Goal: Information Seeking & Learning: Learn about a topic

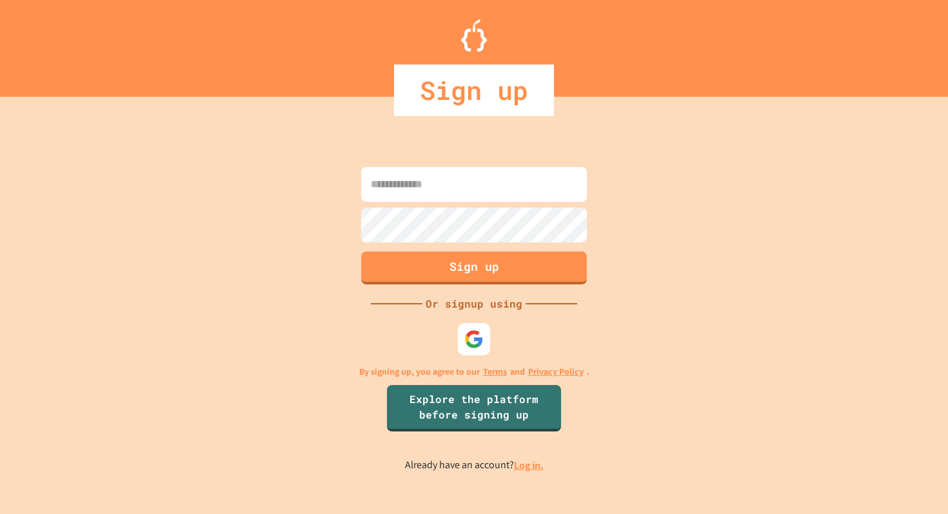
click at [416, 184] on input at bounding box center [474, 184] width 226 height 35
type input "*"
type input "**********"
click at [305, 238] on div "**********" at bounding box center [474, 317] width 948 height 391
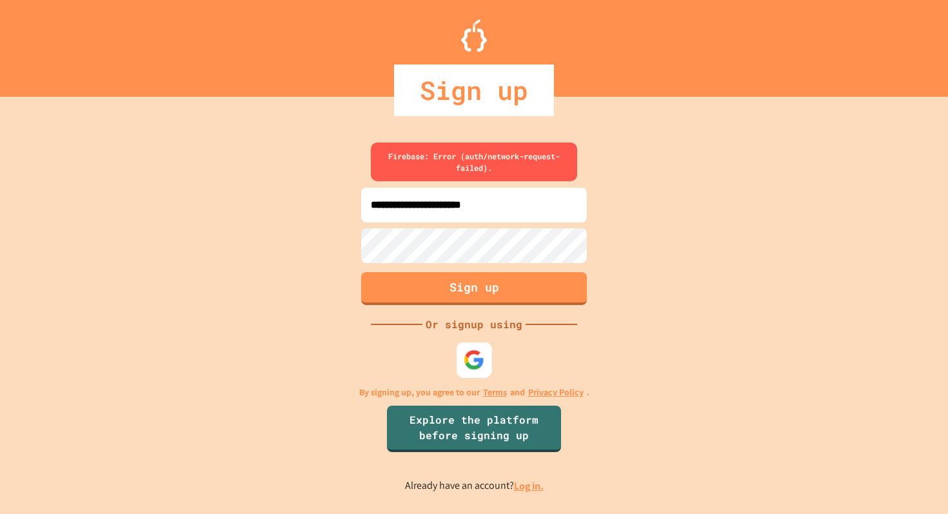
click at [474, 358] on img at bounding box center [474, 359] width 21 height 21
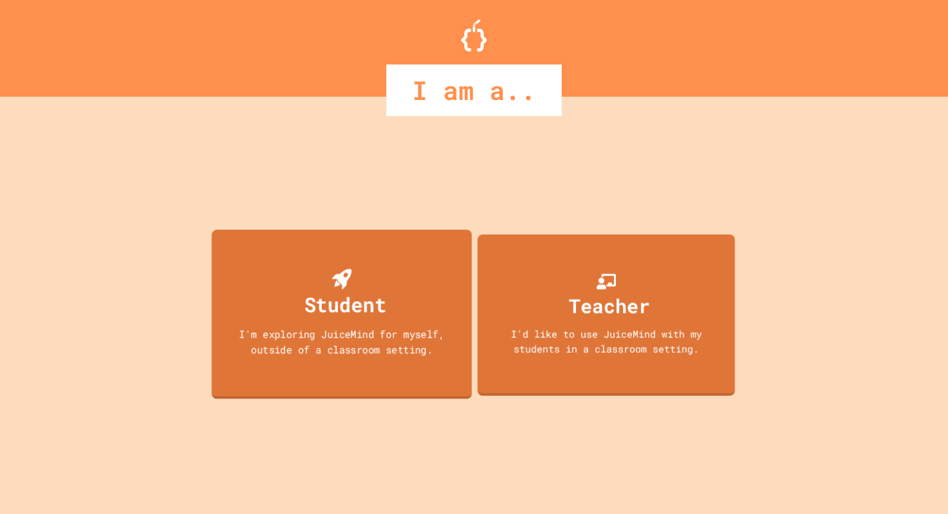
click at [362, 335] on div "I'm exploring JuiceMind for myself, outside of a classroom setting." at bounding box center [341, 341] width 234 height 30
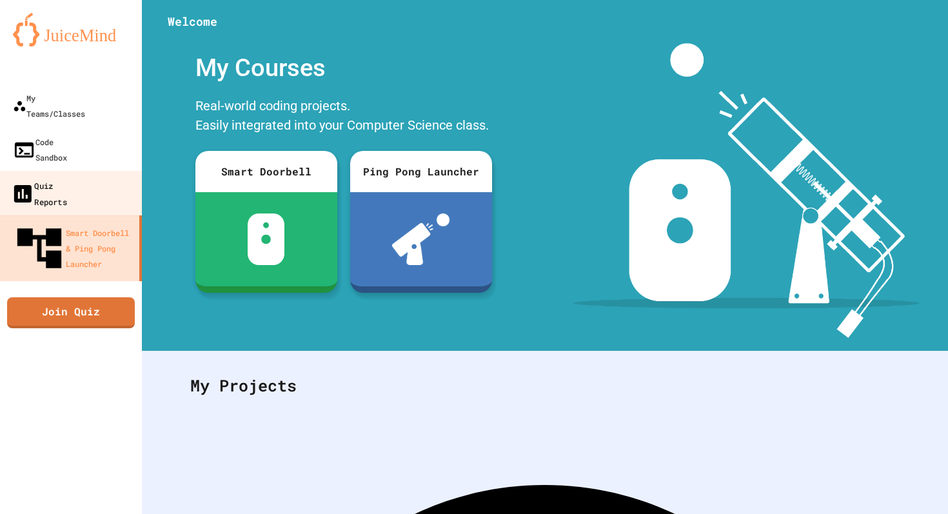
click at [67, 177] on div "Quiz Reports" at bounding box center [39, 193] width 56 height 32
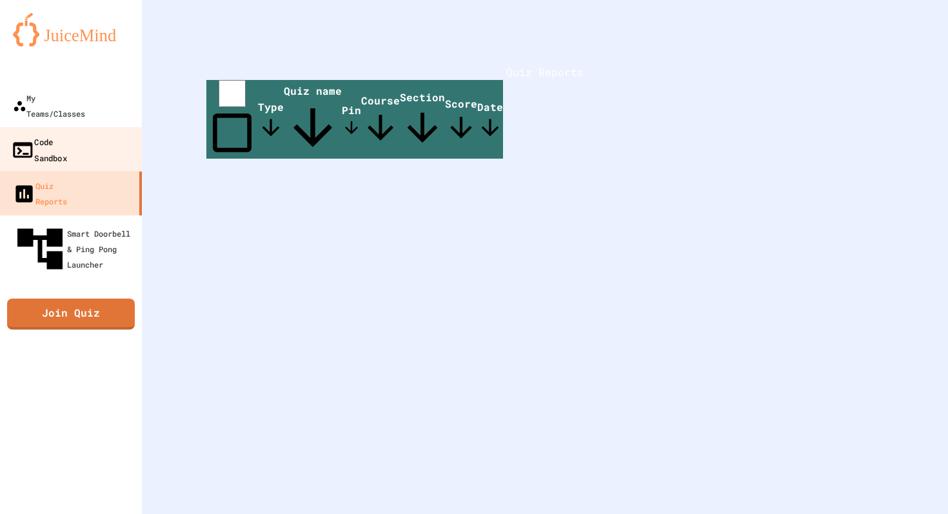
click at [67, 133] on div "Code Sandbox" at bounding box center [39, 149] width 56 height 32
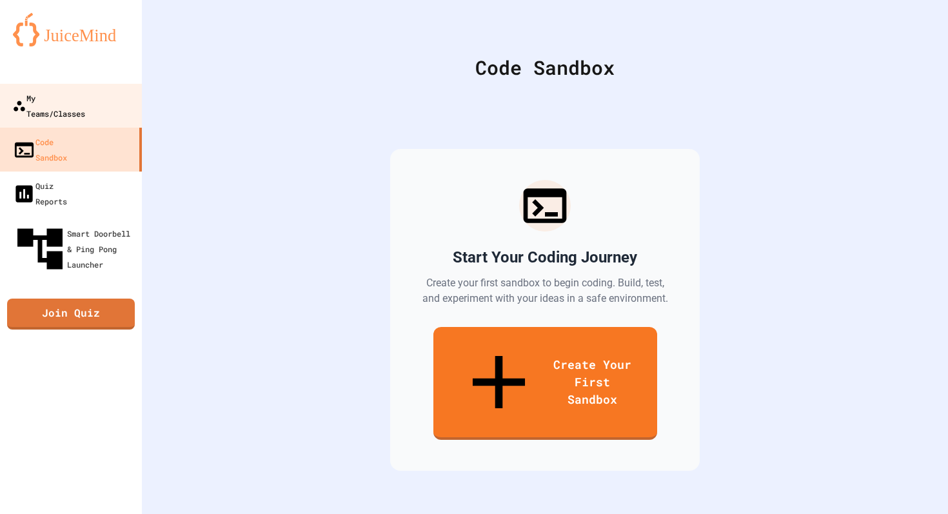
click at [84, 98] on div "My Teams/Classes" at bounding box center [48, 105] width 73 height 31
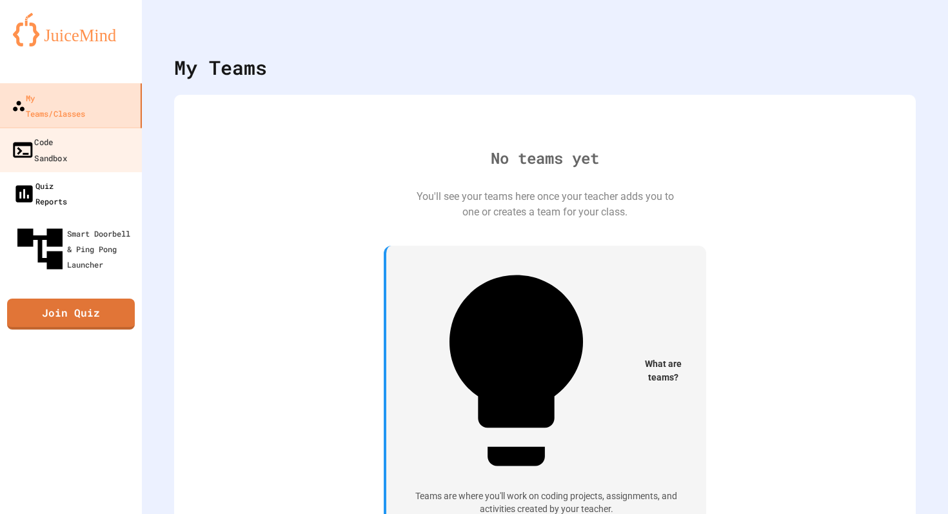
click at [67, 178] on div "Quiz Reports" at bounding box center [40, 193] width 54 height 31
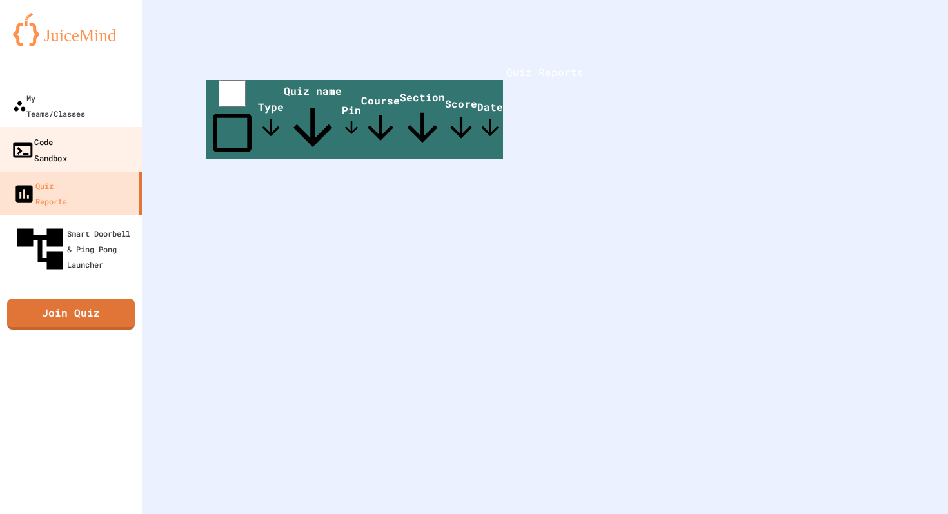
click at [67, 133] on div "Code Sandbox" at bounding box center [39, 149] width 56 height 32
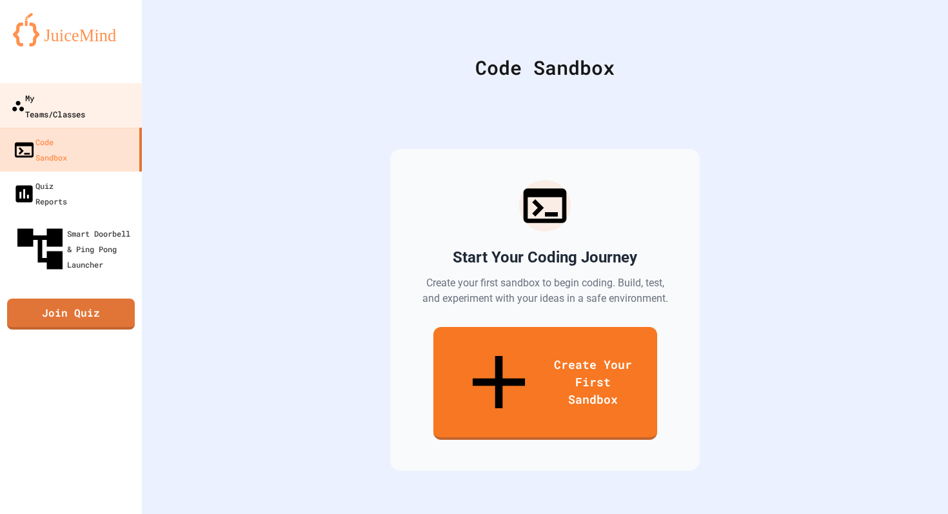
click at [79, 103] on div "My Teams/Classes" at bounding box center [48, 106] width 74 height 32
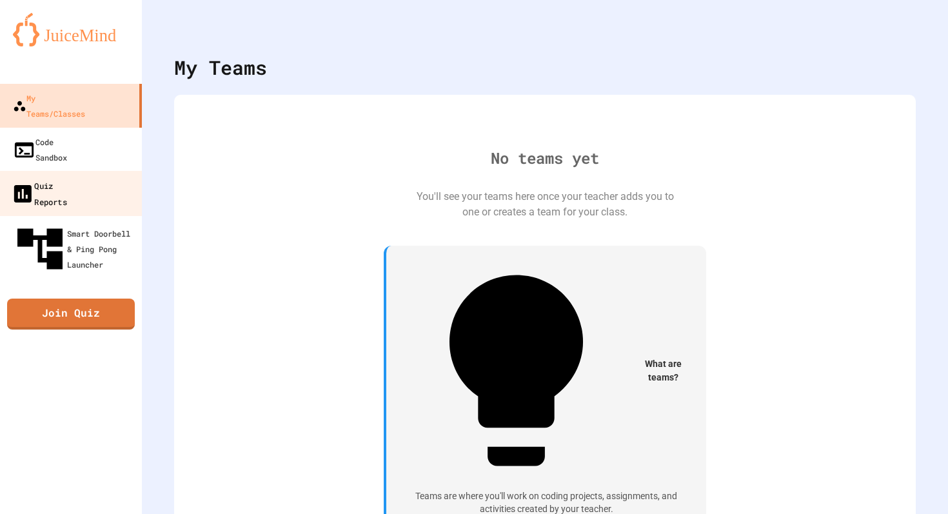
click at [65, 177] on div "Quiz Reports" at bounding box center [39, 193] width 56 height 32
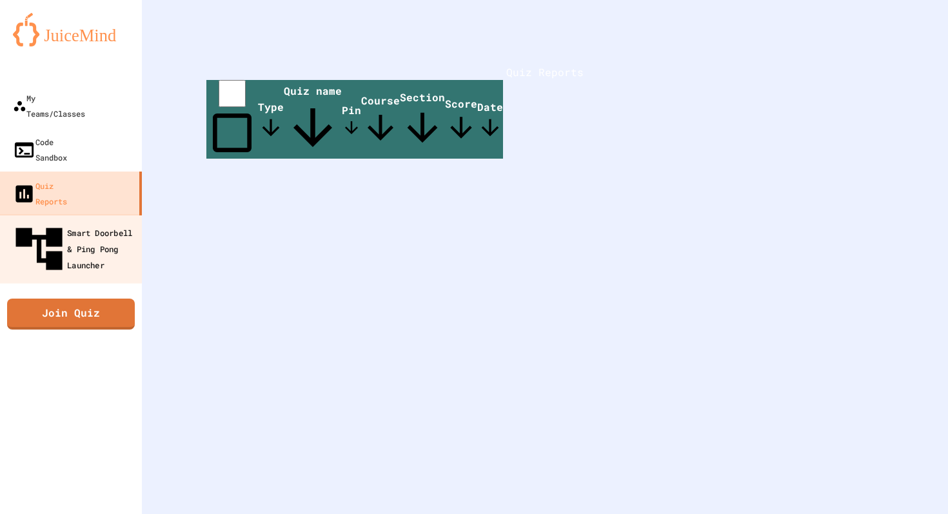
click at [76, 221] on div "Smart Doorbell & Ping Pong Launcher" at bounding box center [75, 249] width 128 height 56
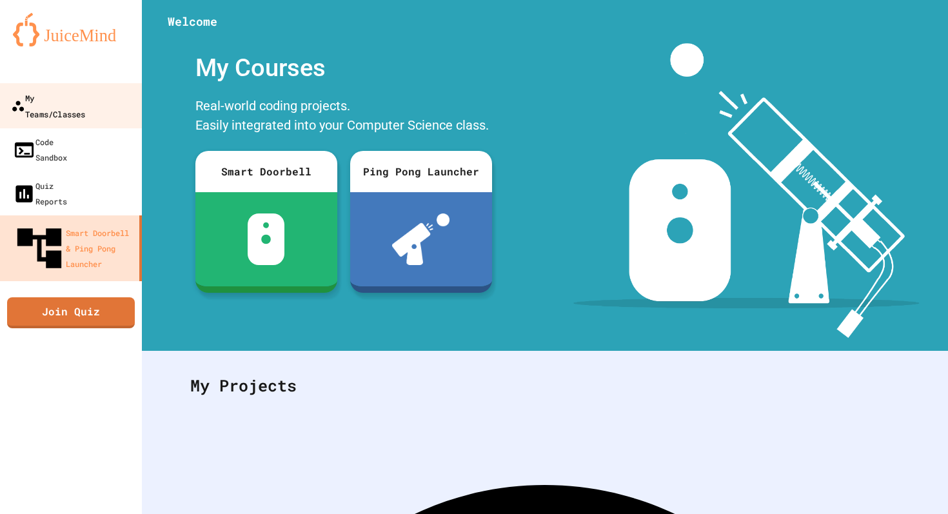
click at [66, 99] on div "My Teams/Classes" at bounding box center [48, 106] width 74 height 32
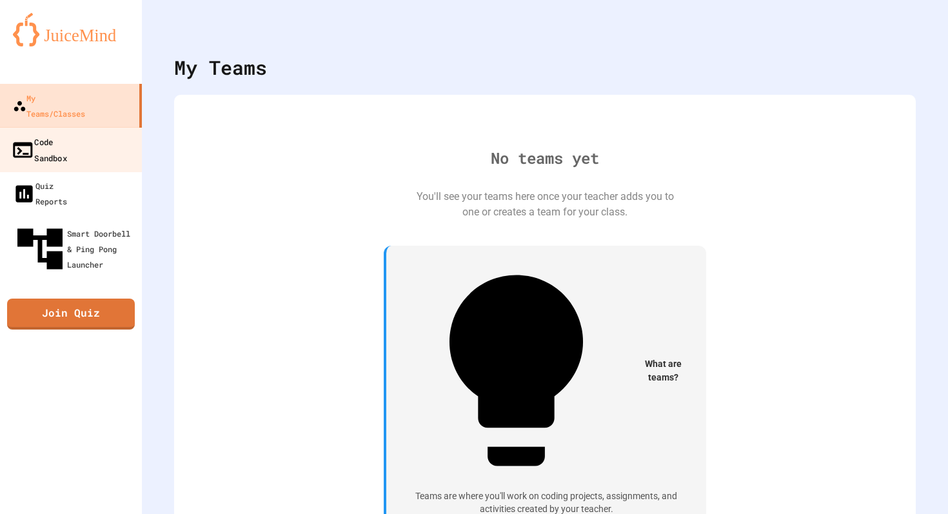
click at [37, 133] on div "Code Sandbox" at bounding box center [39, 149] width 56 height 32
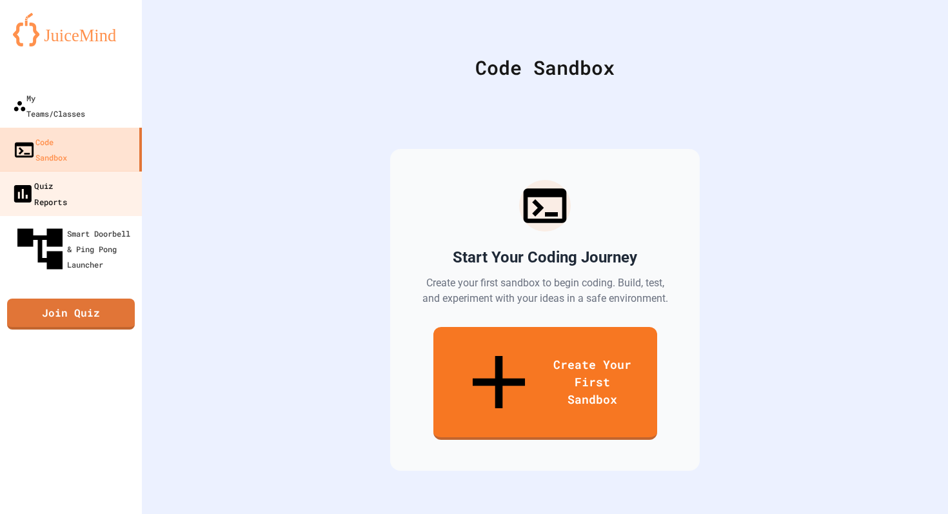
click at [39, 177] on div "Quiz Reports" at bounding box center [39, 193] width 56 height 32
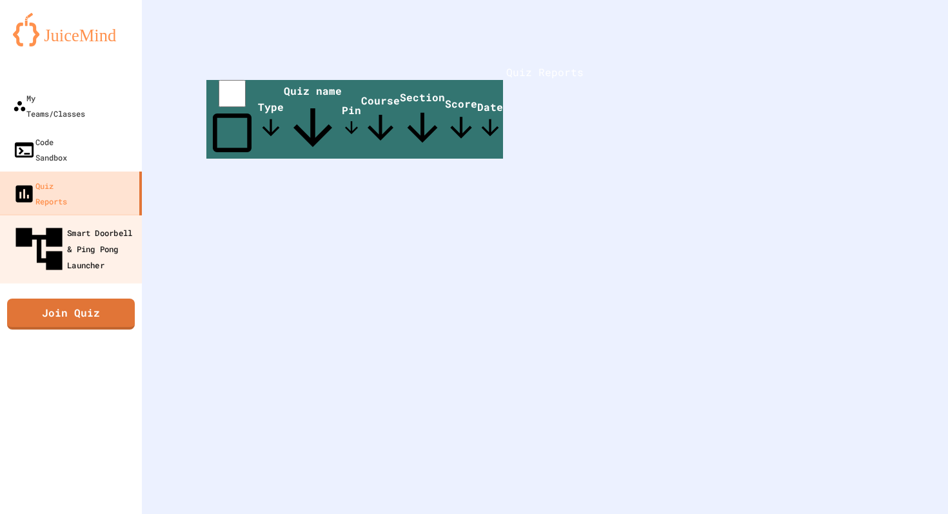
click at [37, 221] on div "Smart Doorbell & Ping Pong Launcher" at bounding box center [75, 249] width 128 height 56
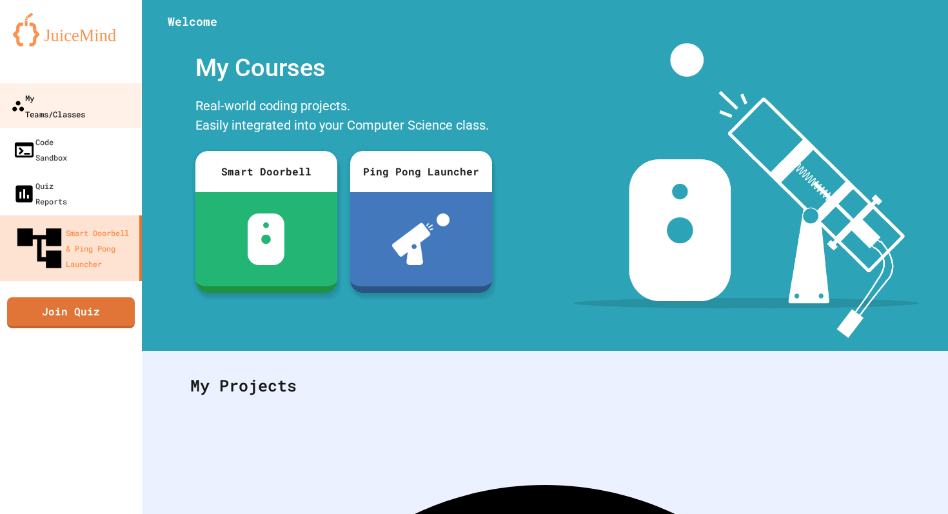
click at [52, 97] on div "My Teams/Classes" at bounding box center [48, 106] width 74 height 32
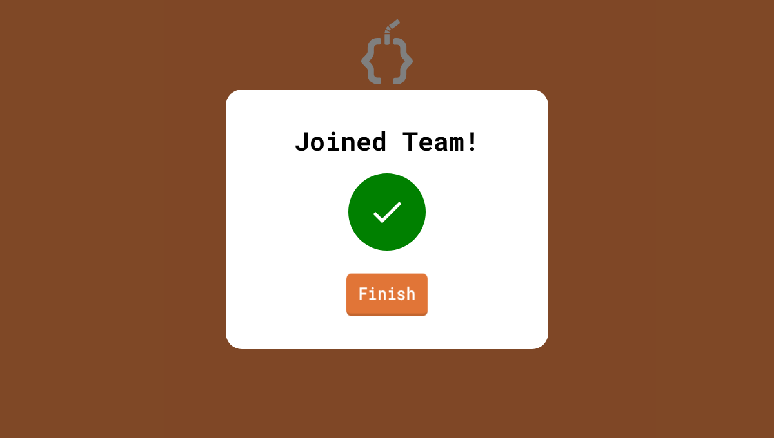
click at [396, 286] on link "Finish" at bounding box center [386, 294] width 81 height 43
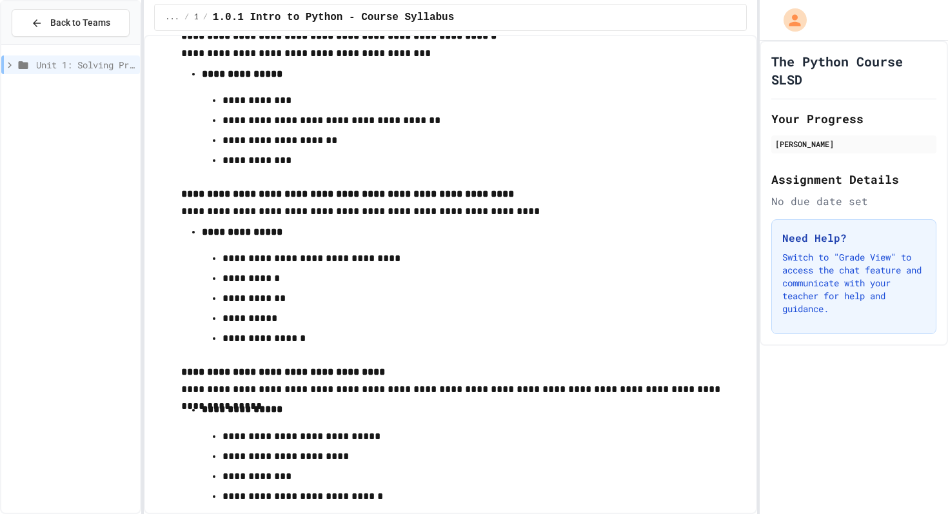
scroll to position [1859, 0]
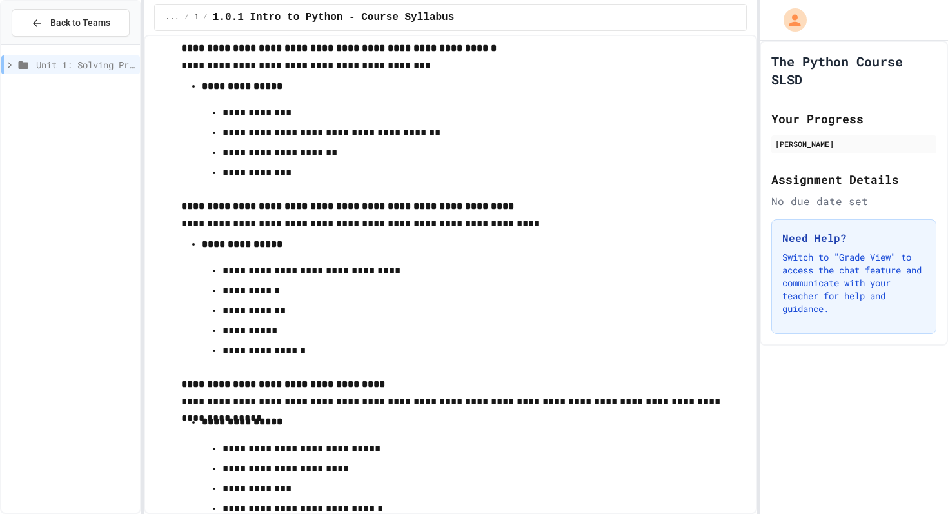
click at [70, 76] on div "Unit 1: Solving Problems in Computer Science" at bounding box center [70, 66] width 139 height 23
click at [48, 64] on span "Unit 1: Solving Problems in Computer Science" at bounding box center [85, 65] width 99 height 14
click at [54, 113] on span "1.1: Unit Overview" at bounding box center [87, 111] width 93 height 14
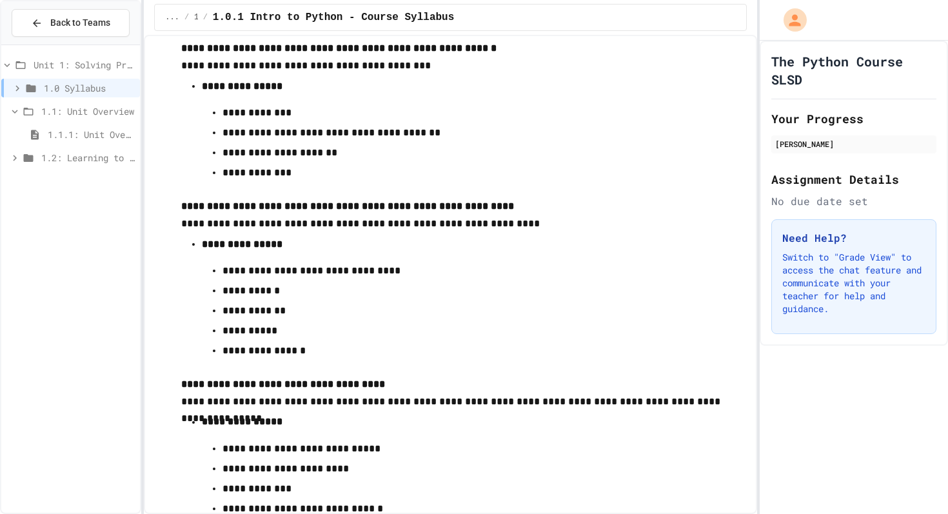
click at [63, 161] on span "1.2: Learning to Solve Hard Problems" at bounding box center [87, 158] width 93 height 14
click at [75, 157] on span "1.2: Learning to Solve Hard Problems" at bounding box center [87, 158] width 93 height 14
click at [64, 139] on span "1.1.1: Unit Overview" at bounding box center [91, 135] width 87 height 14
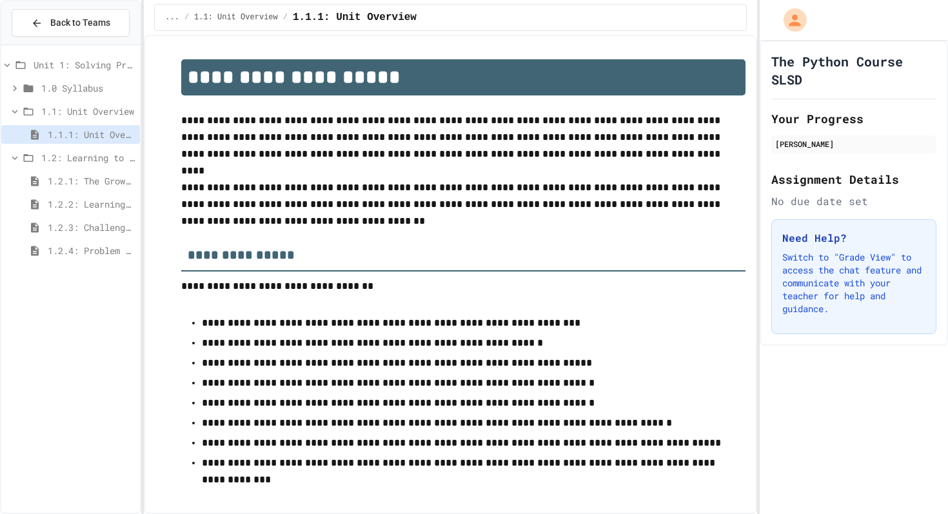
scroll to position [15, 0]
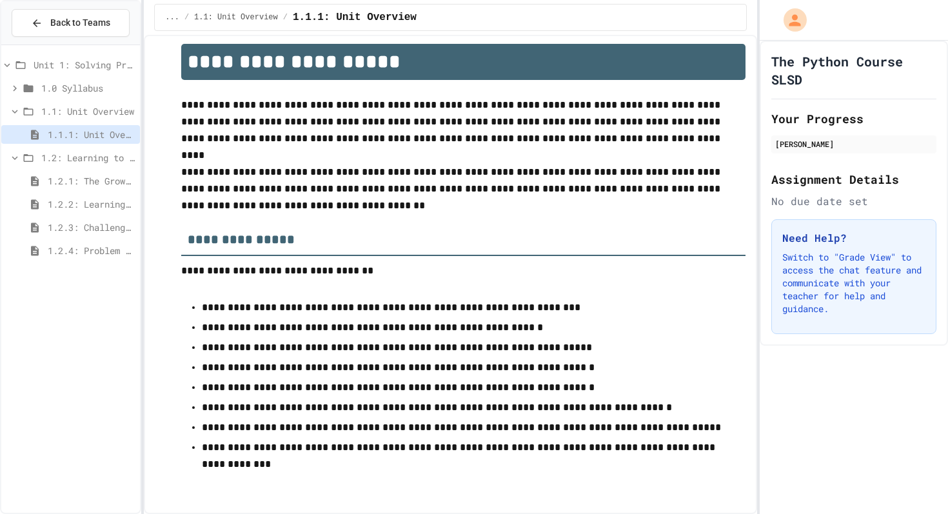
click at [84, 177] on span "1.2.1: The Growth Mindset" at bounding box center [91, 181] width 87 height 14
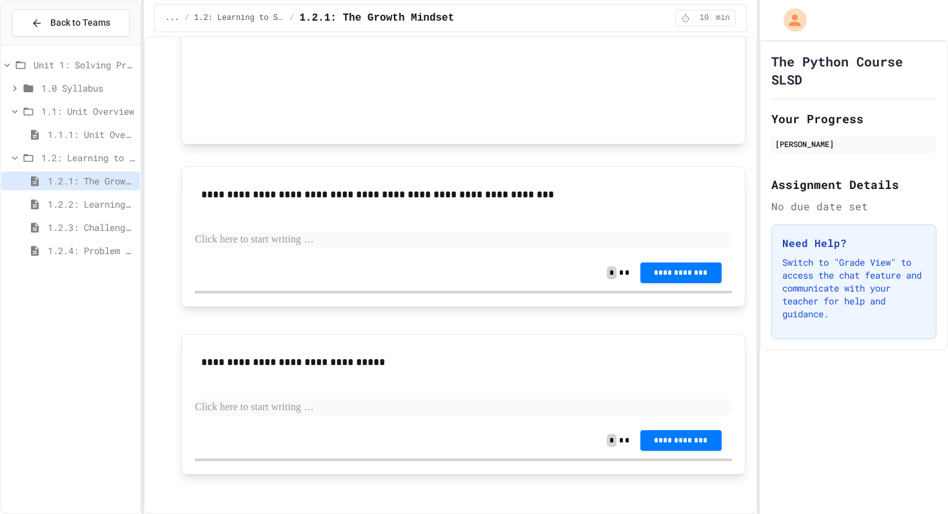
scroll to position [834, 0]
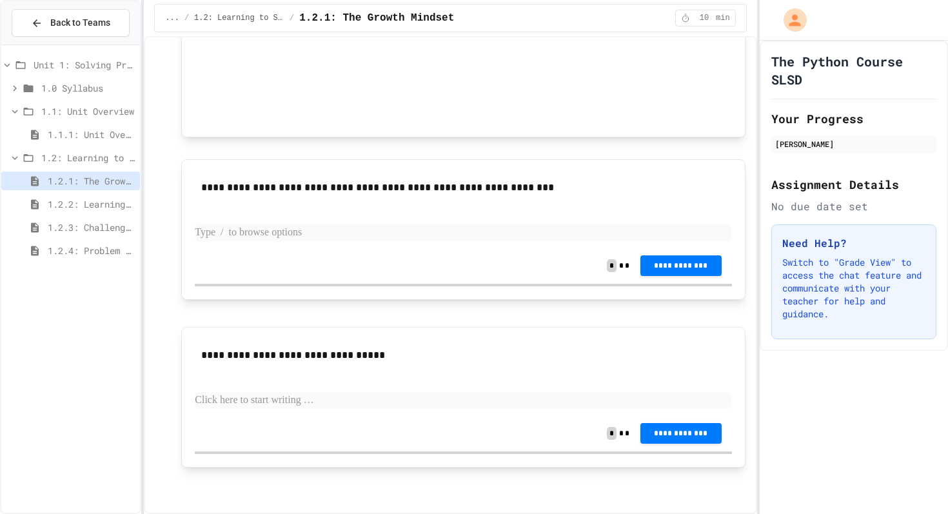
click at [347, 238] on p at bounding box center [463, 232] width 536 height 17
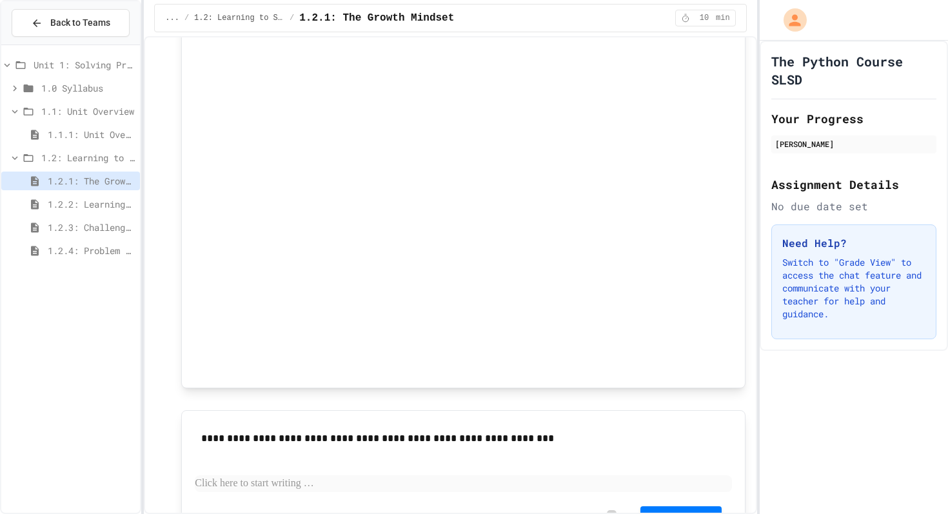
scroll to position [576, 0]
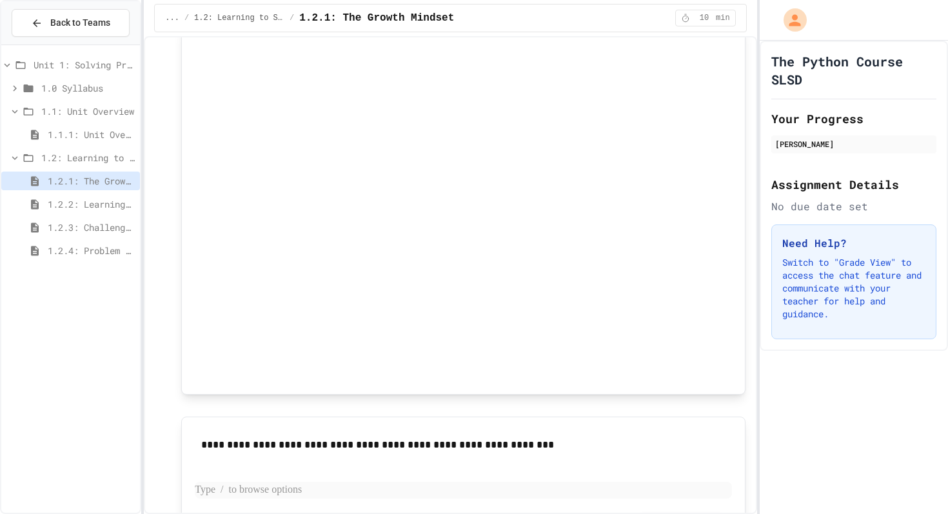
click at [379, 438] on p at bounding box center [463, 490] width 536 height 17
click at [262, 438] on p at bounding box center [463, 490] width 536 height 17
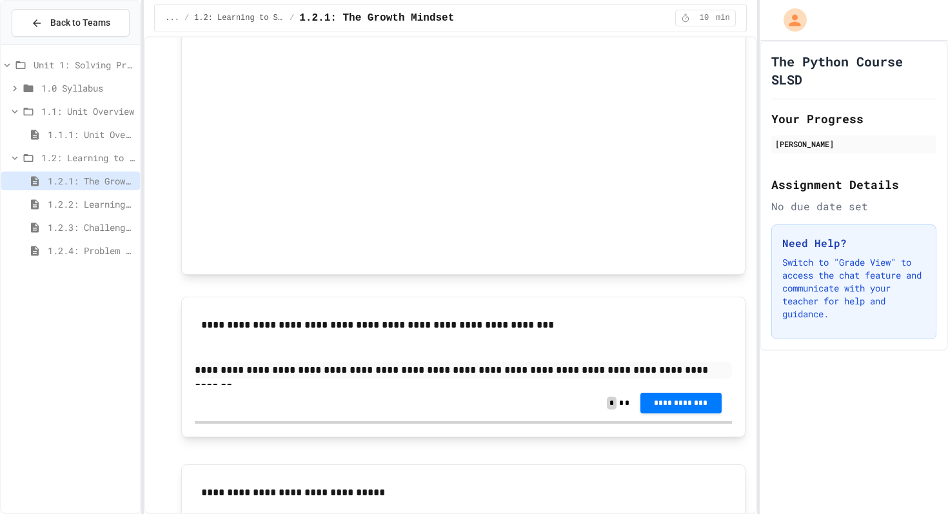
scroll to position [834, 0]
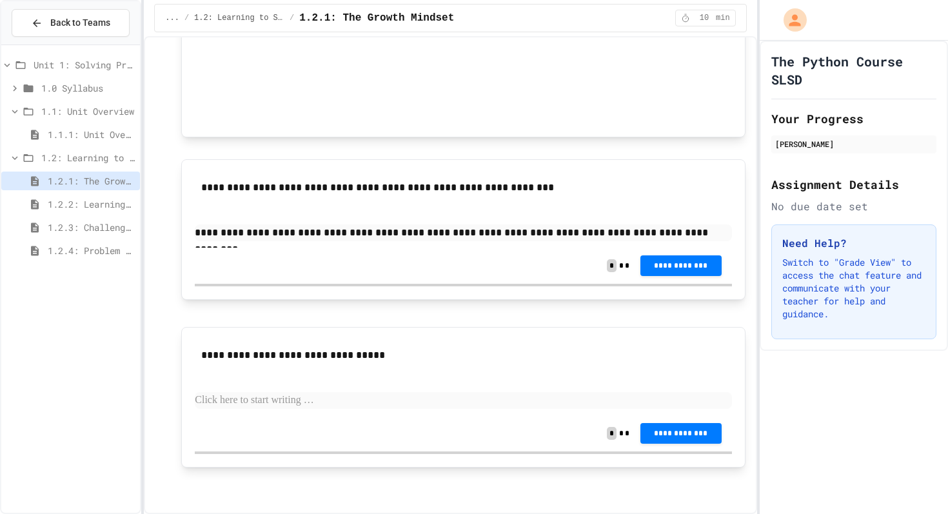
click at [358, 419] on div "**********" at bounding box center [463, 433] width 536 height 36
click at [339, 398] on p at bounding box center [463, 400] width 536 height 17
click at [667, 434] on span "**********" at bounding box center [680, 432] width 61 height 10
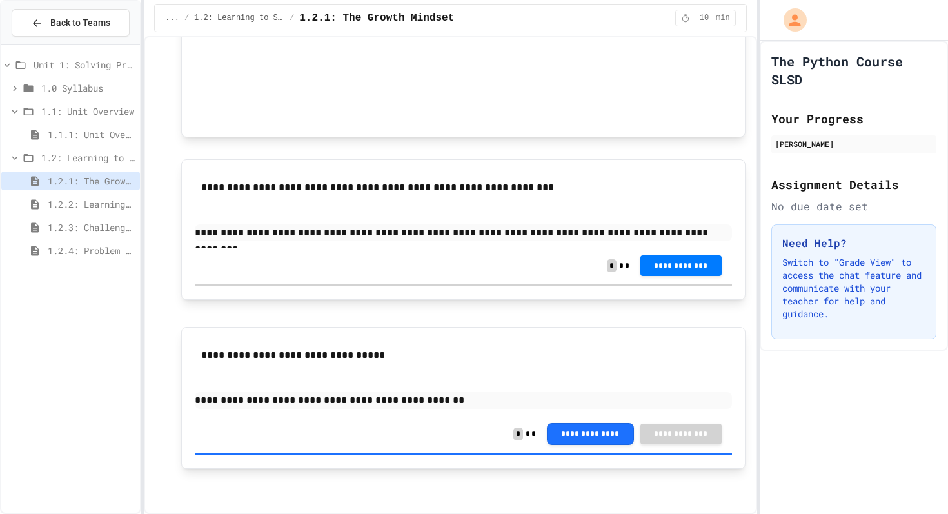
click at [666, 264] on span "**********" at bounding box center [680, 264] width 61 height 10
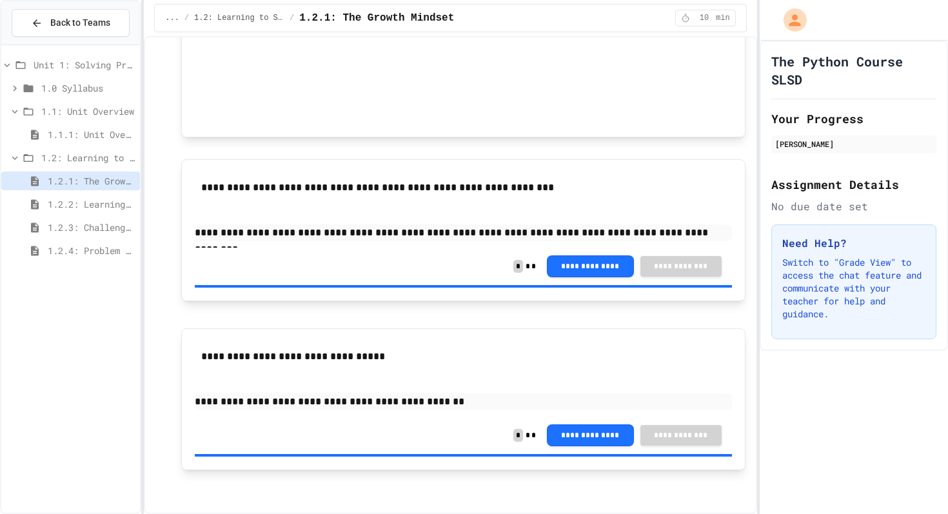
drag, startPoint x: 877, startPoint y: 216, endPoint x: 459, endPoint y: 302, distance: 427.1
click at [773, 216] on div "The Python Course SLSD Your Progress [PERSON_NAME] Assignment Details No due da…" at bounding box center [853, 196] width 188 height 310
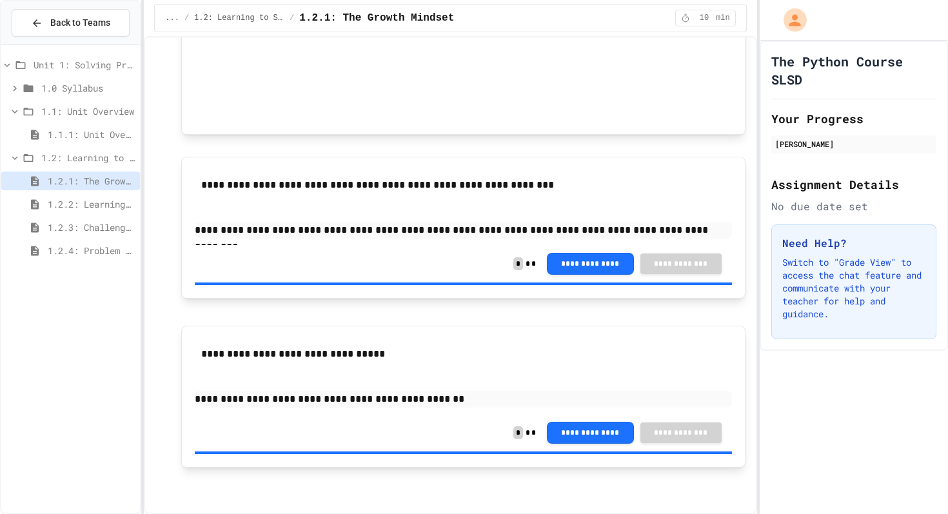
click at [56, 203] on span "1.2.2: Learning to Solve Hard Problems" at bounding box center [91, 204] width 87 height 14
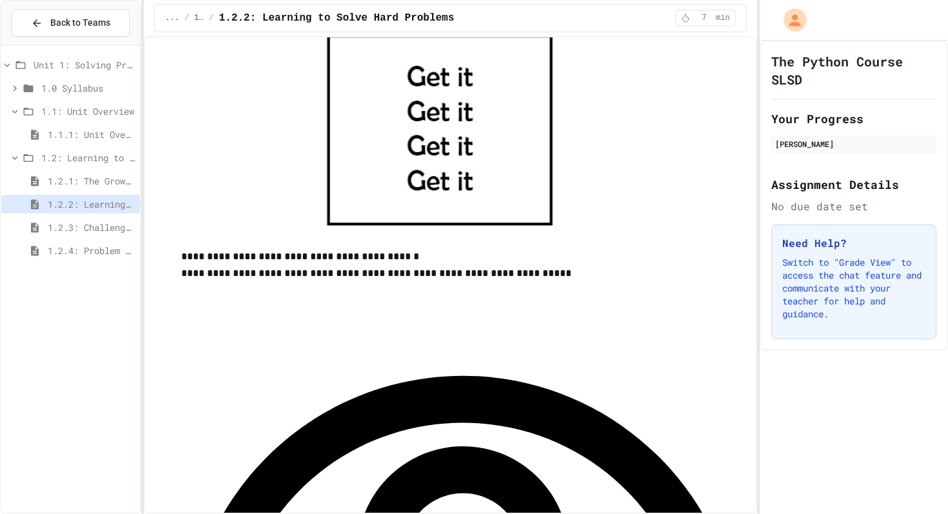
scroll to position [600, 0]
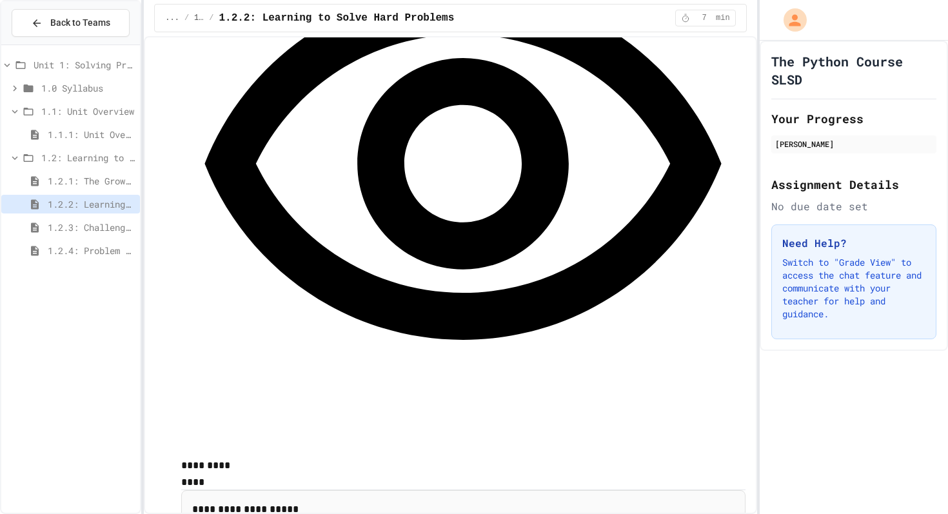
scroll to position [974, 0]
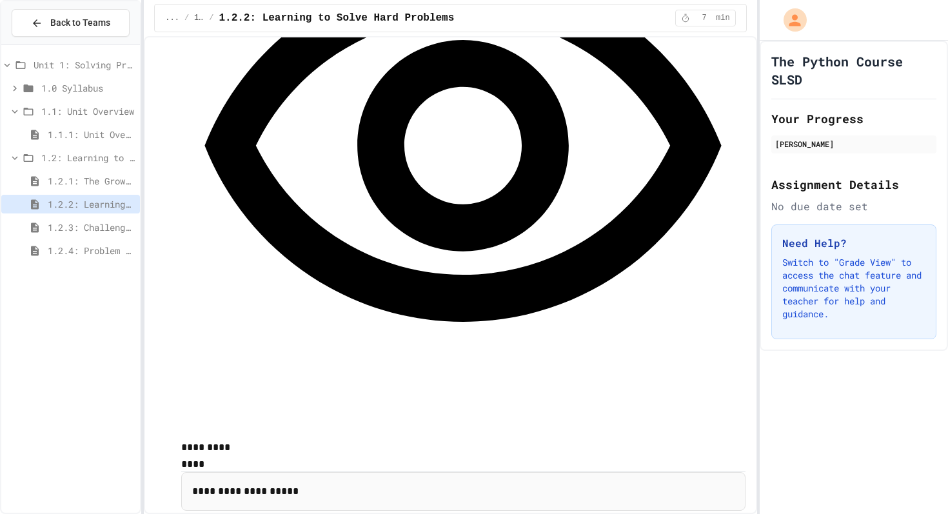
scroll to position [1007, 0]
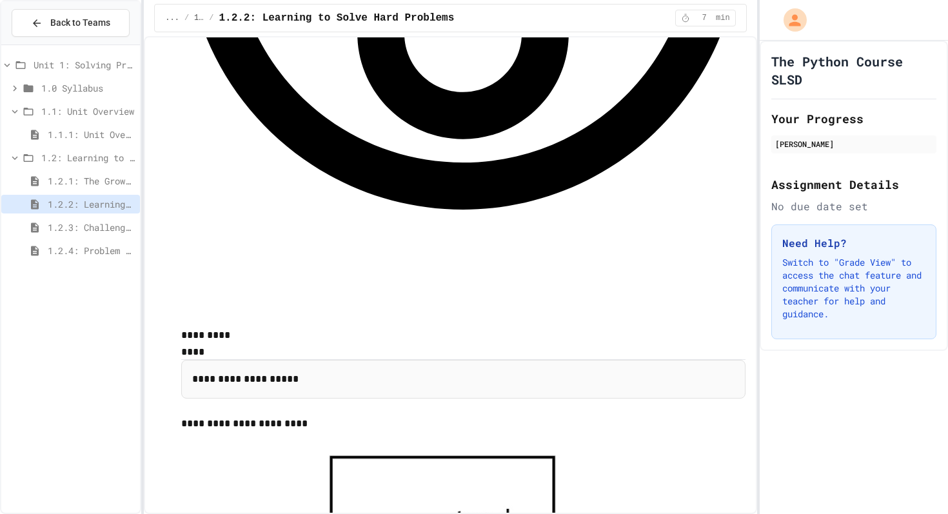
scroll to position [1124, 0]
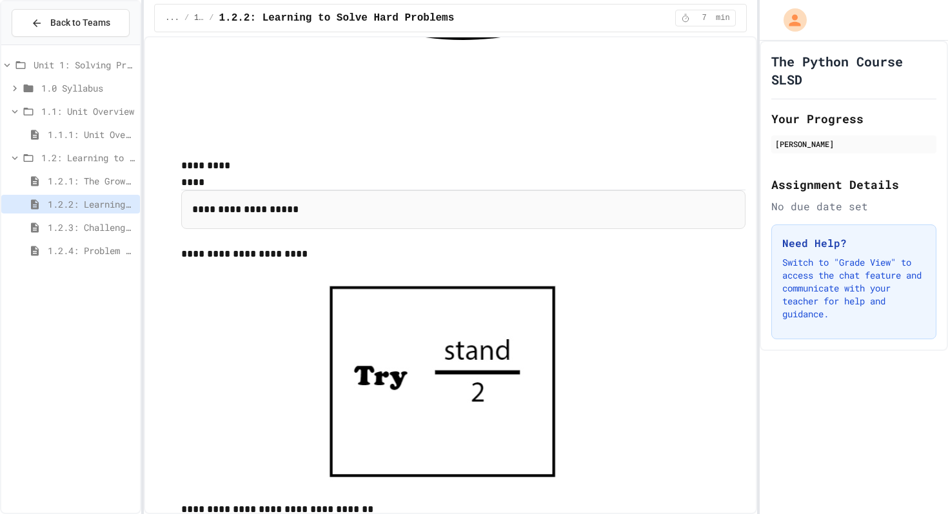
scroll to position [1281, 0]
